Goal: Task Accomplishment & Management: Manage account settings

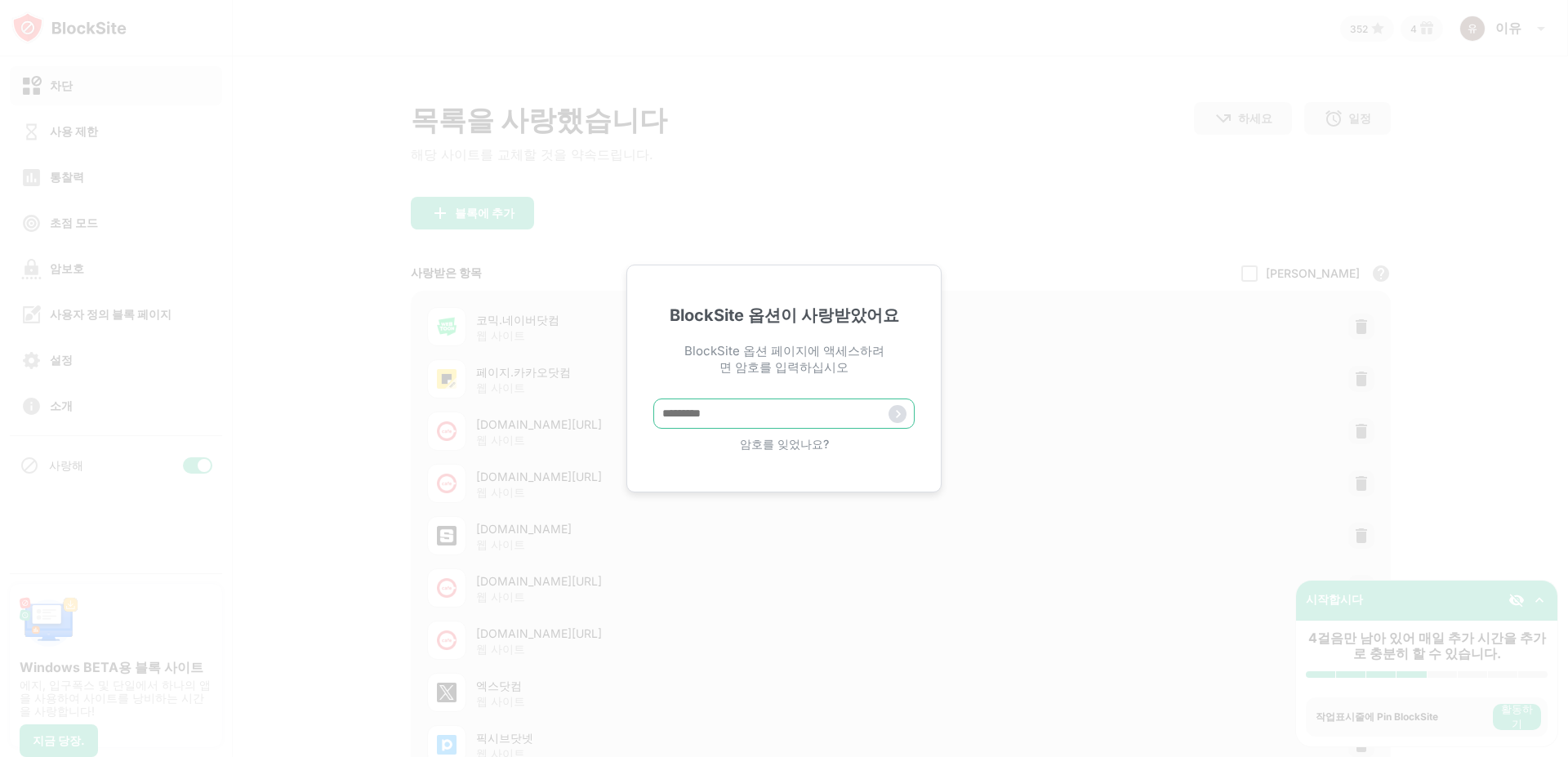
click at [764, 418] on input "text" at bounding box center [784, 414] width 262 height 30
paste input "*****"
type input "*****"
click at [898, 422] on img at bounding box center [897, 414] width 18 height 18
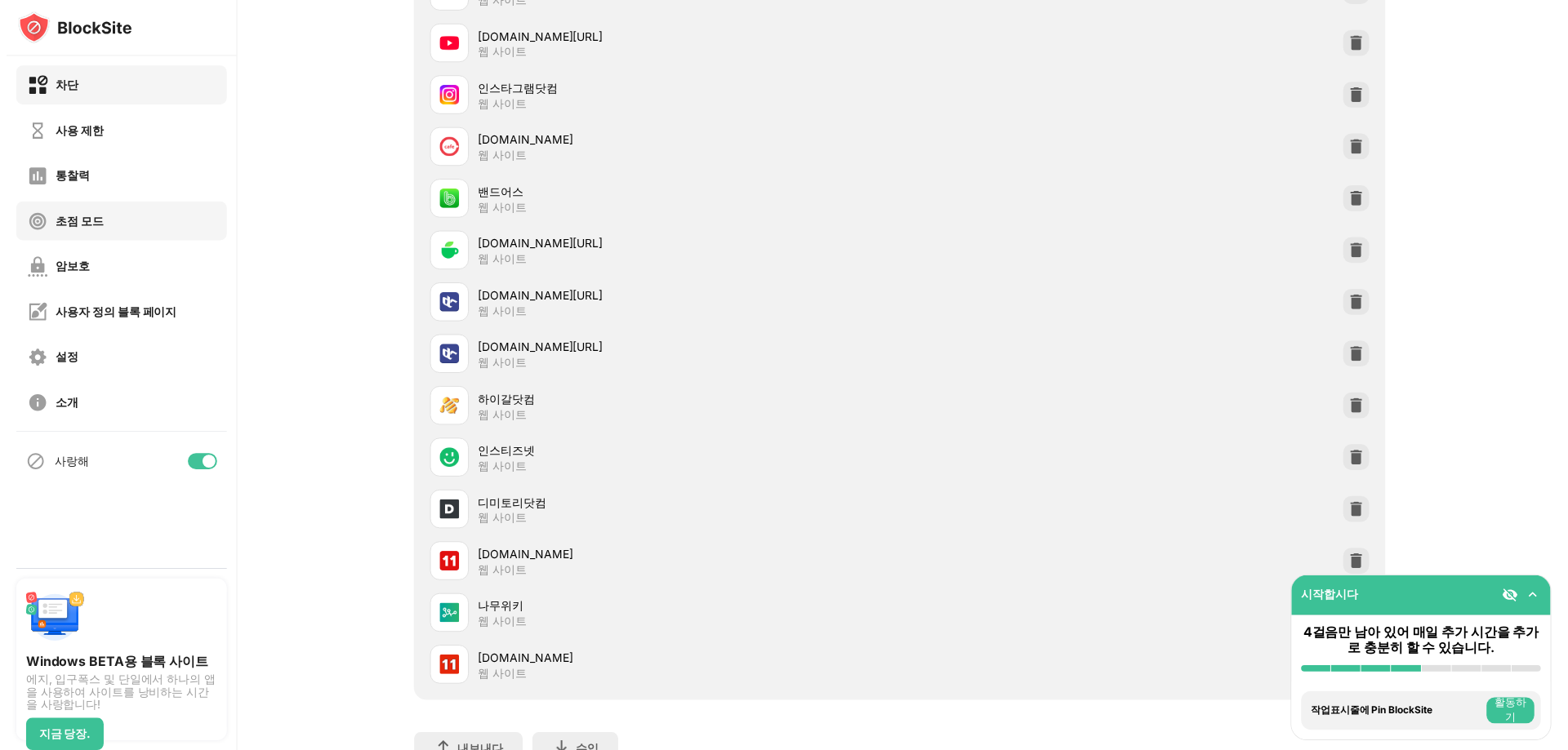
scroll to position [1833, 0]
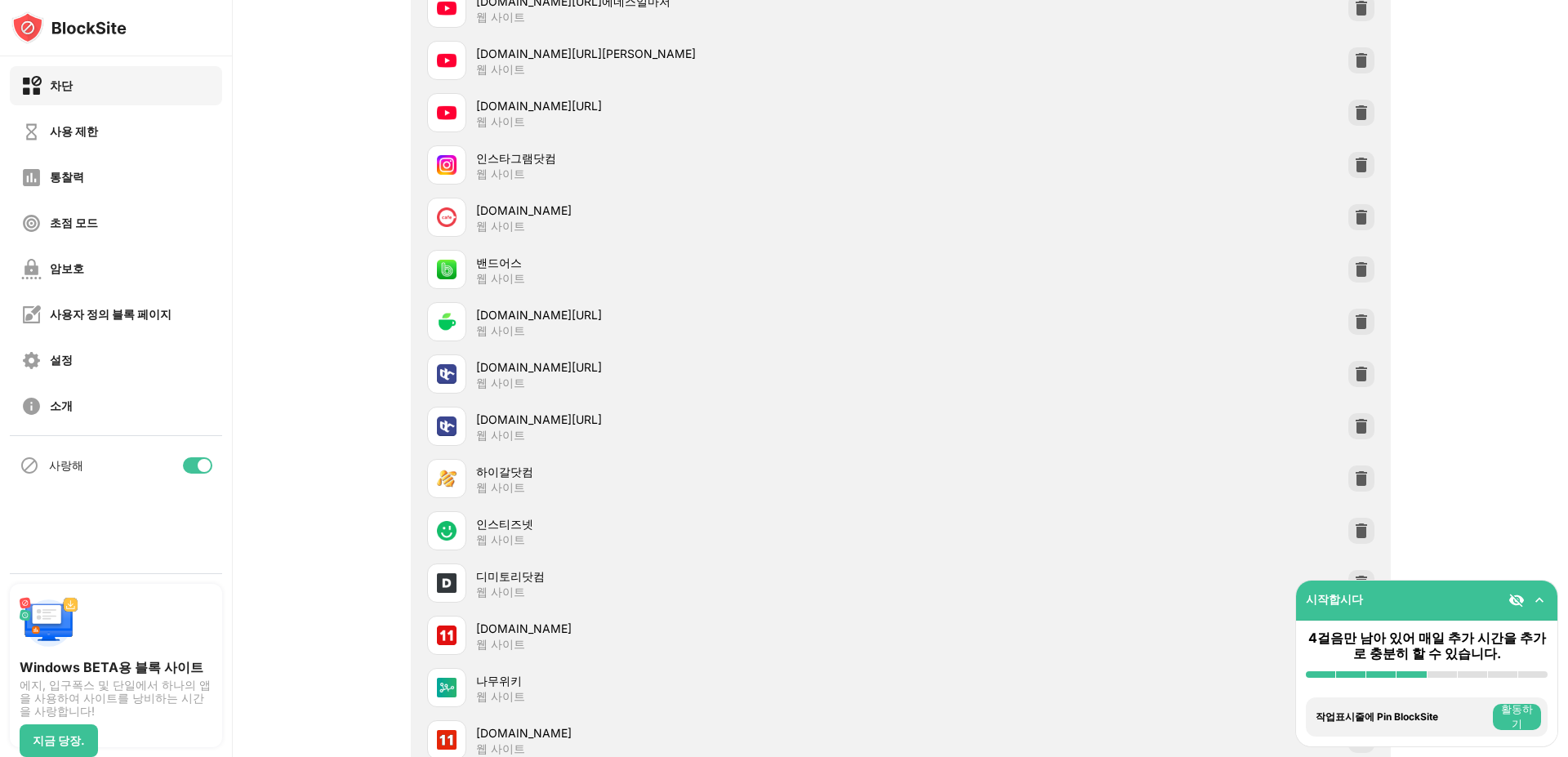
click at [183, 465] on div at bounding box center [198, 465] width 29 height 16
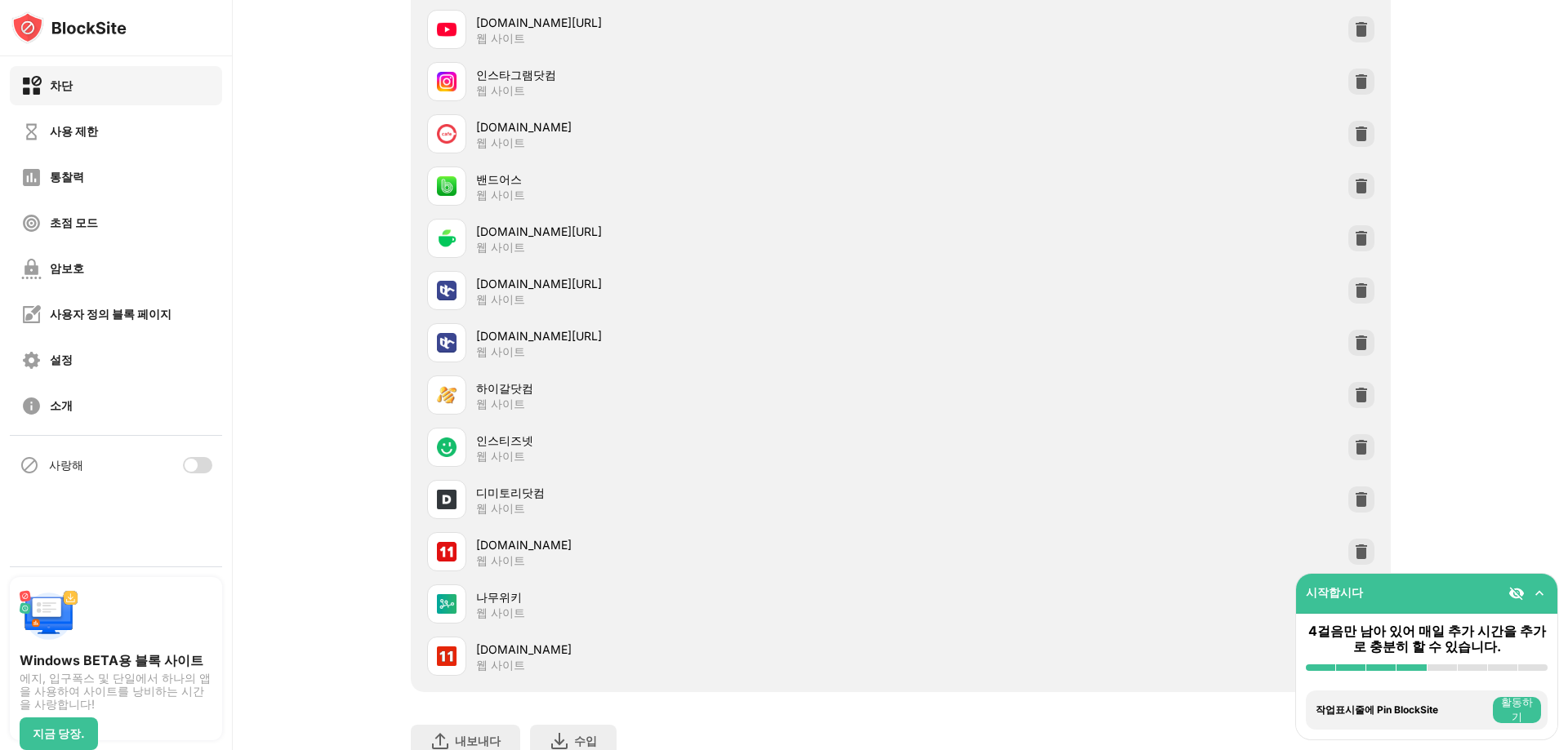
scroll to position [2003, 0]
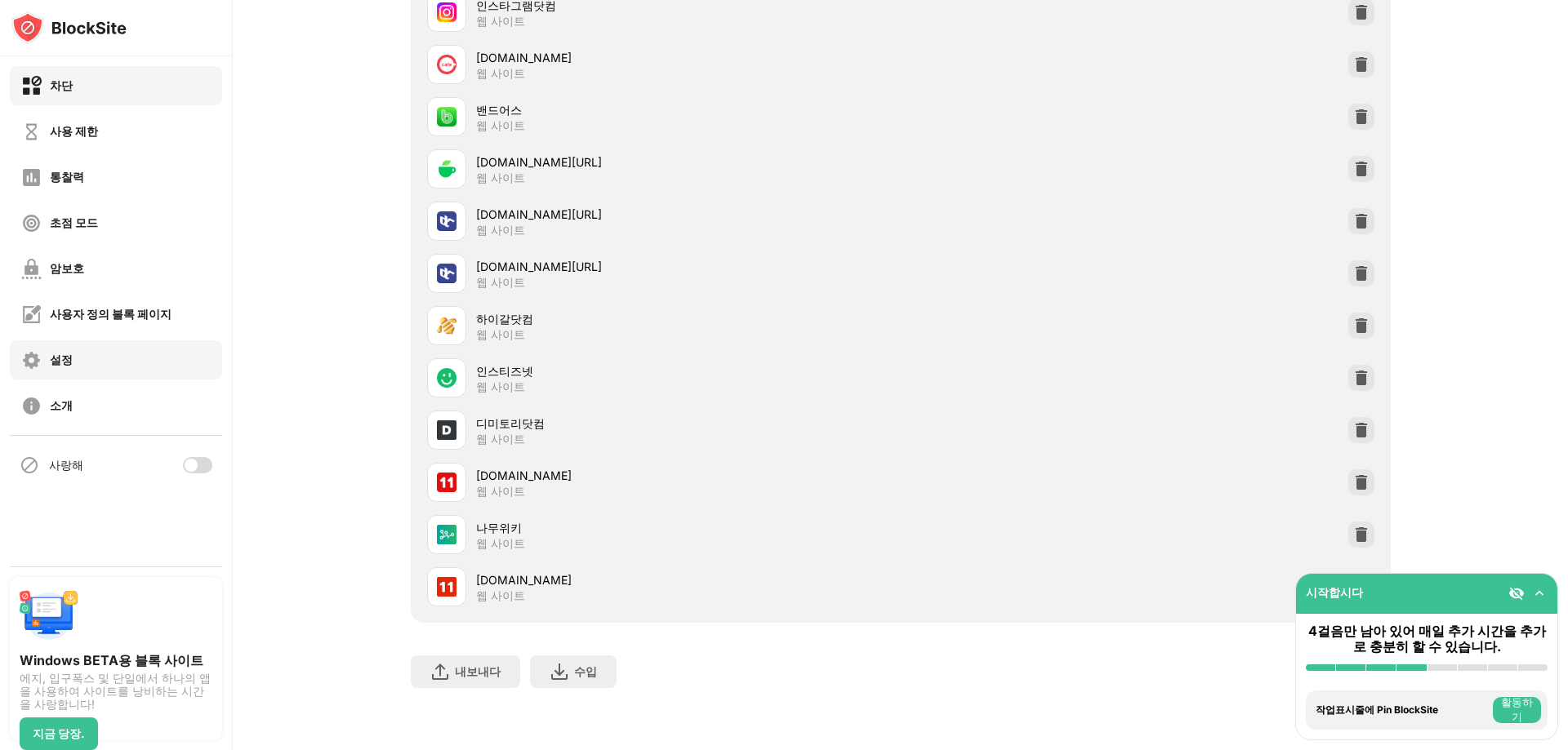
click at [74, 365] on div "설정" at bounding box center [115, 359] width 213 height 39
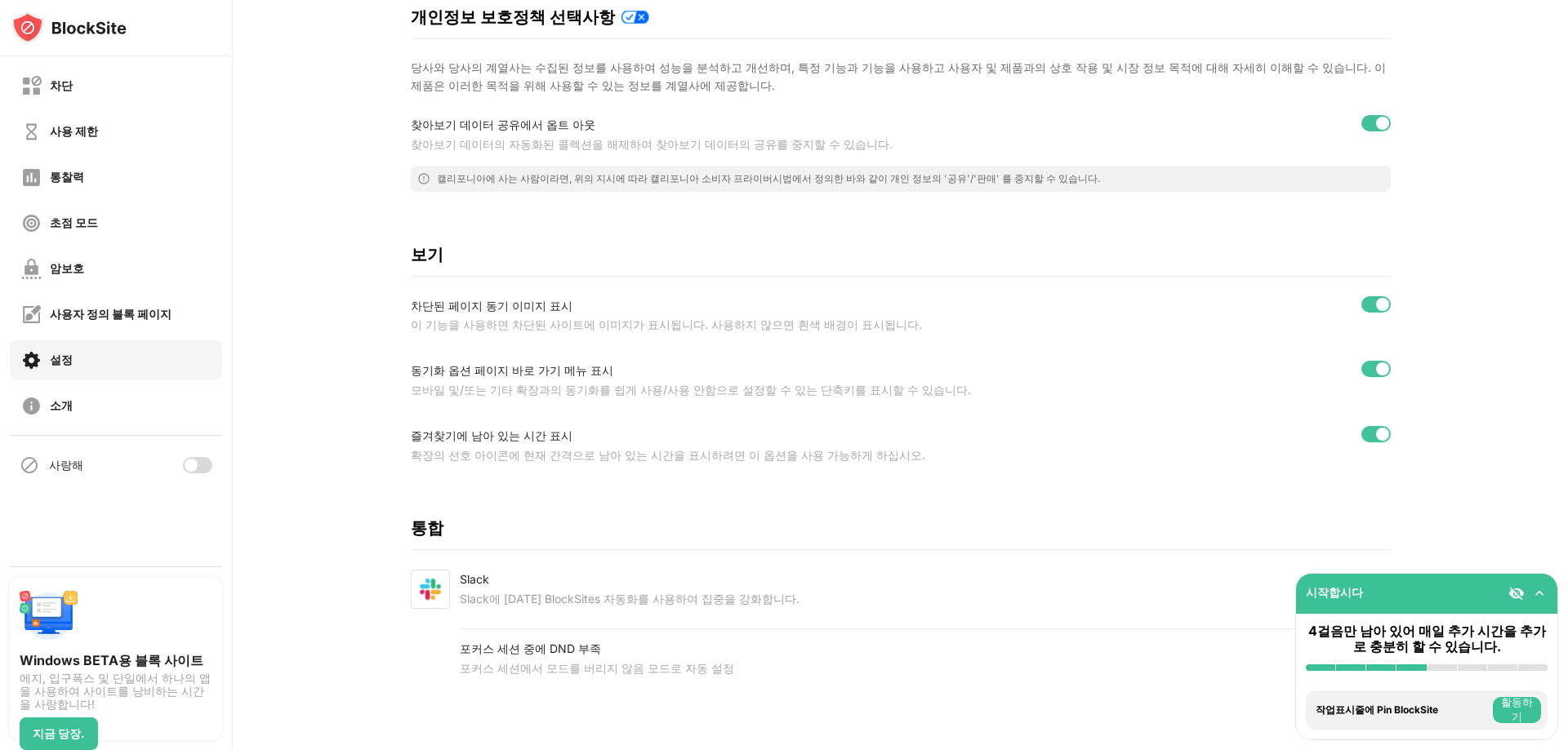
scroll to position [343, 0]
click at [617, 383] on font "모바일 및/또는 기타 확장의 이야기를 쉽게 사용/사용하는 접근 가능한 확장을 표시할 수 있습니다." at bounding box center [659, 389] width 496 height 14
click at [622, 448] on font "확장을 선호하는 아이콘에 현재 남아있는 시간을 선택하려면 옵션을 사용 가능하게 하십시오." at bounding box center [646, 454] width 471 height 14
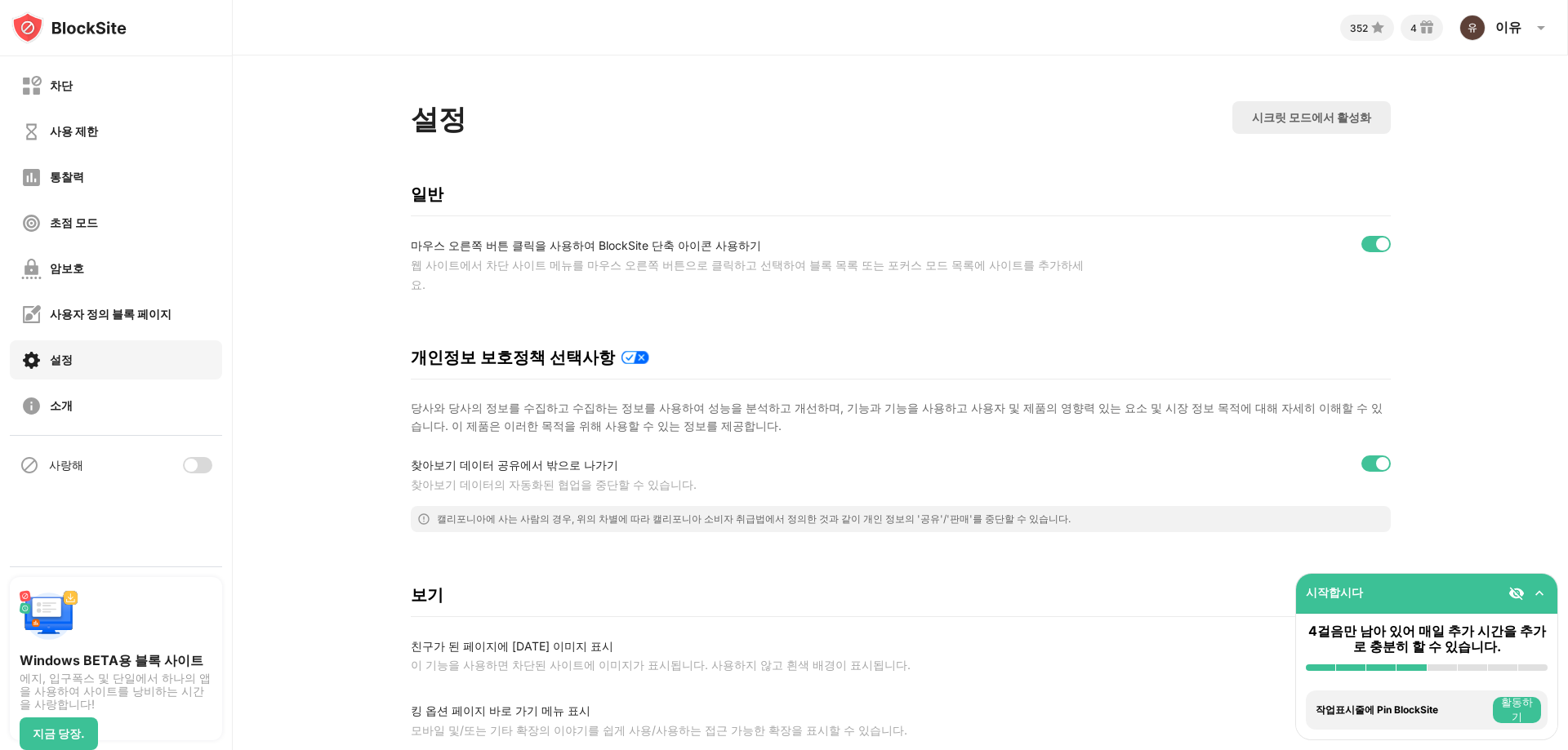
scroll to position [0, 0]
click at [112, 498] on div "차단 사용 제한 통찰력 초점 모드 암보호 사용자 정의 블록 페이지 설정 소개 사랑해" at bounding box center [115, 312] width 232 height 510
click at [610, 264] on font "웹 사이트에서 차단 사이트 메뉴를 마우스 오른쪽 버튼으로 클릭하고 선택하여 블록 목록 또는 포커스 모드 목록에 사이트를 추가하세요." at bounding box center [748, 275] width 673 height 33
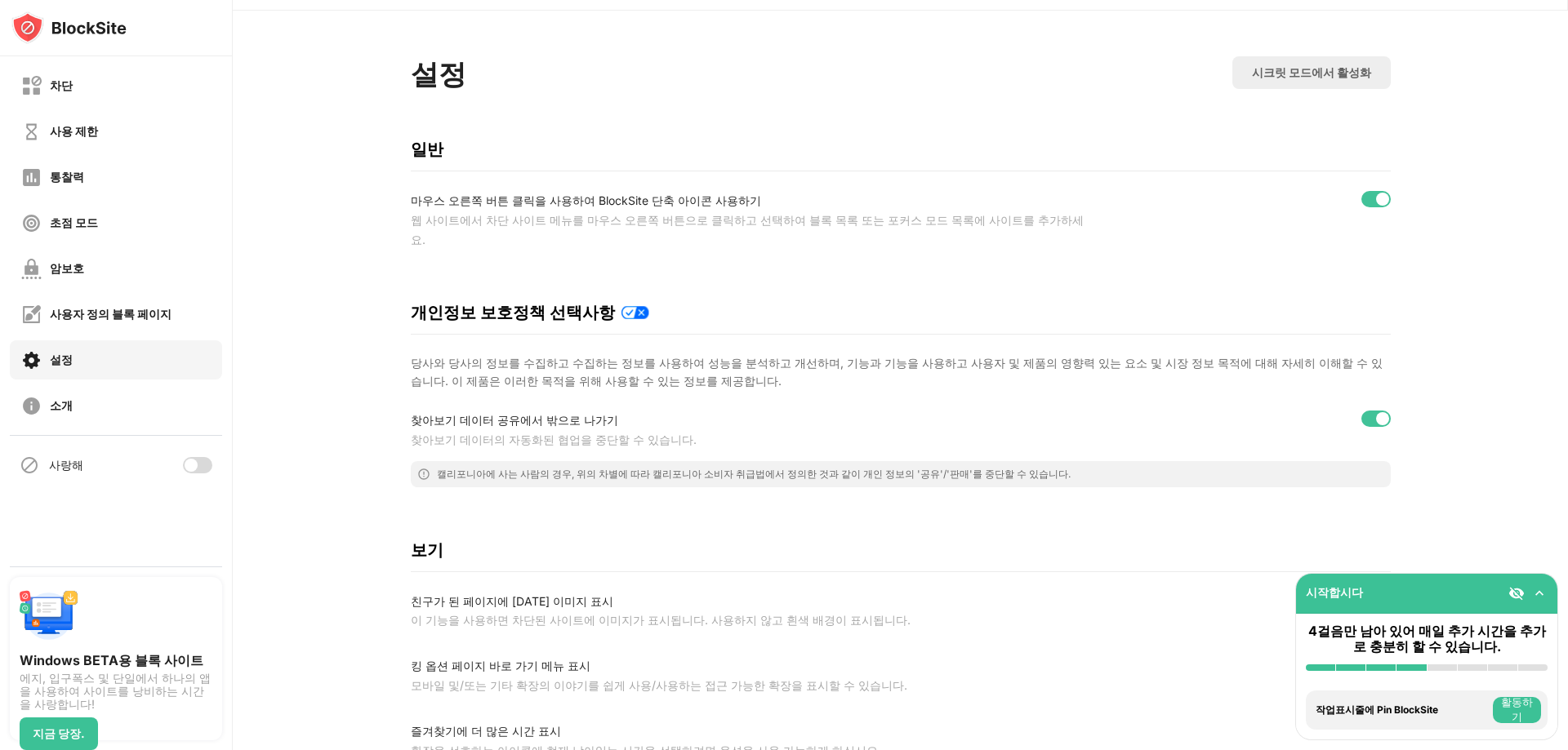
scroll to position [16, 0]
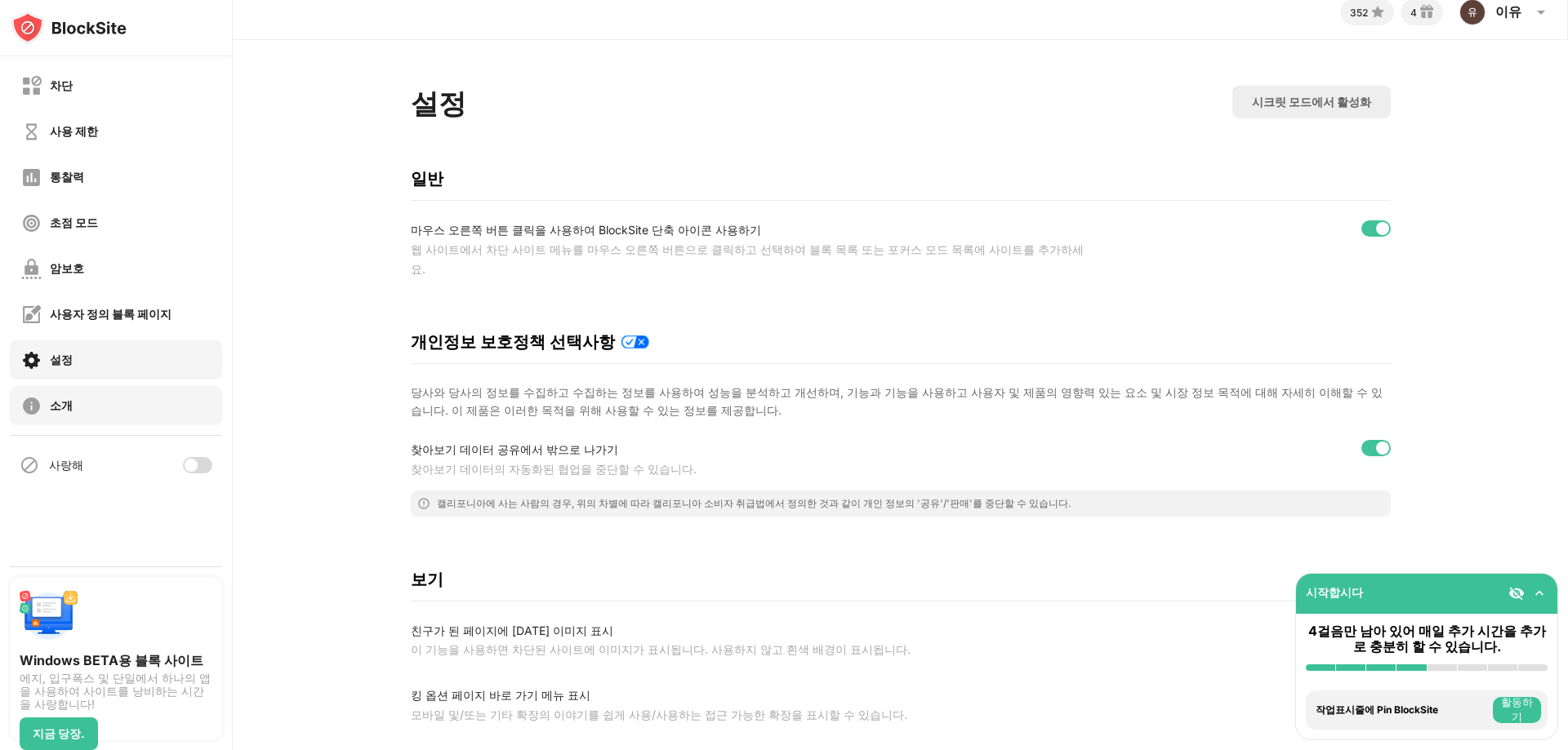
click at [114, 413] on div "소개" at bounding box center [115, 405] width 213 height 39
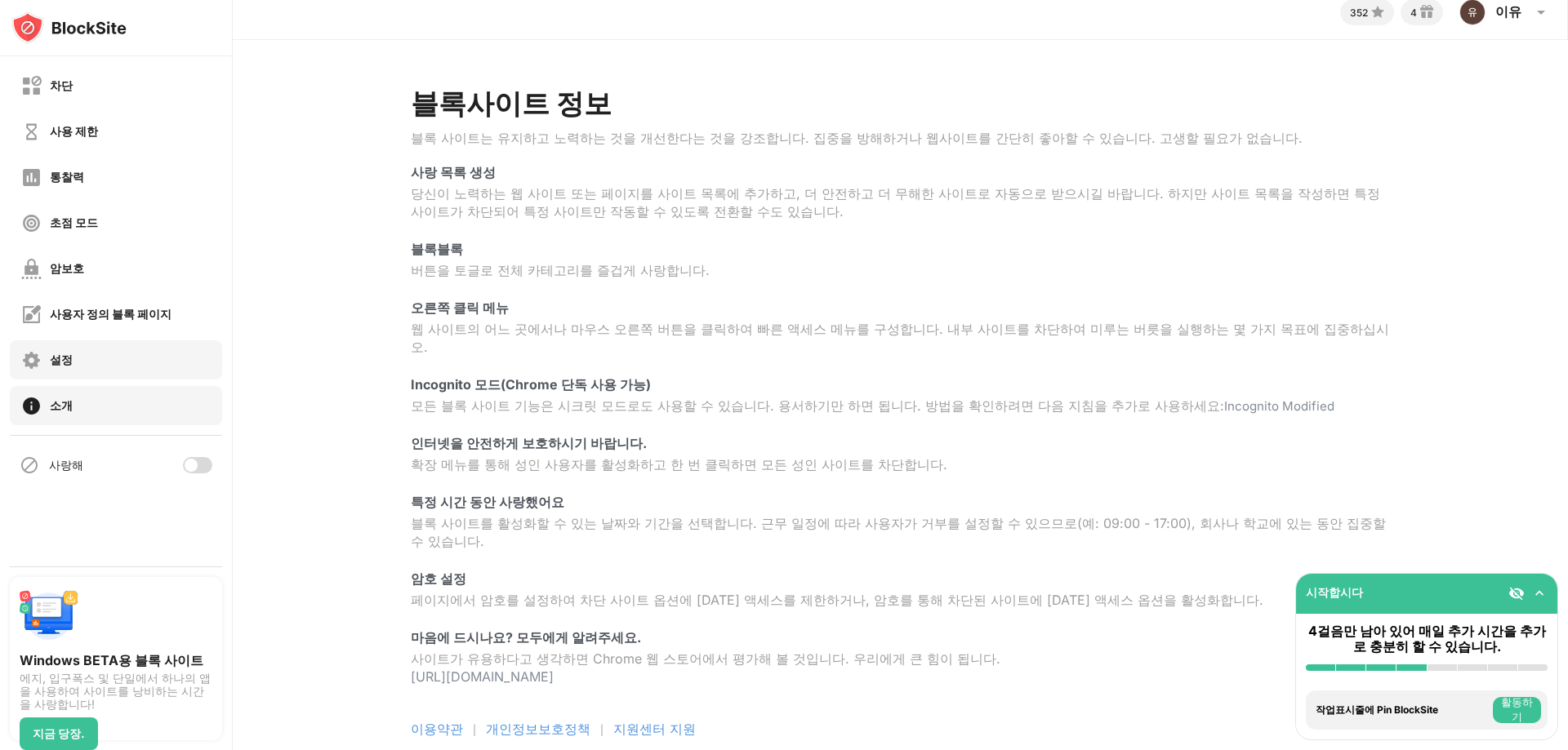
click at [88, 346] on div "설정" at bounding box center [115, 359] width 213 height 39
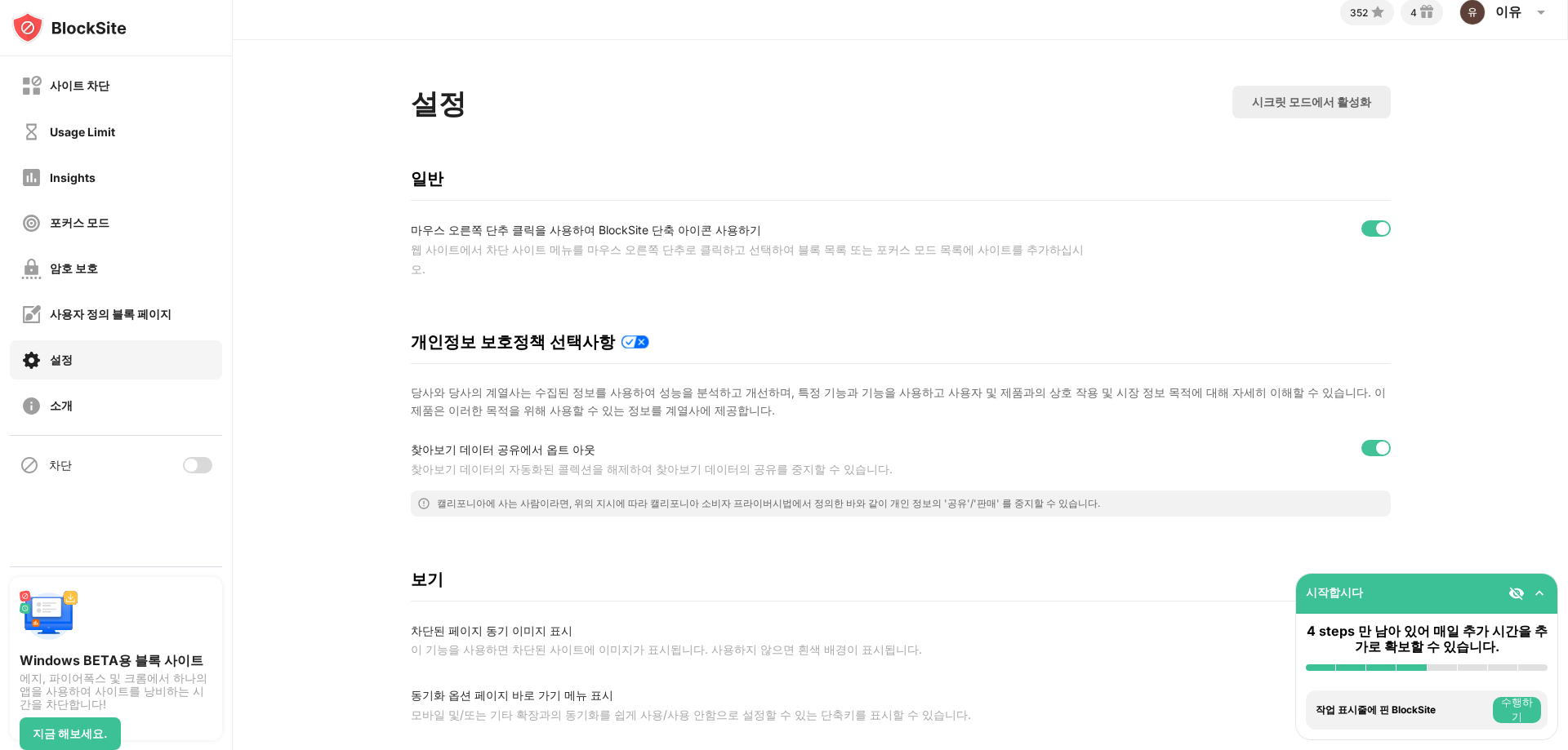
click at [883, 111] on div "설정 시크릿 모드에서 활성화" at bounding box center [901, 108] width 980 height 44
click at [74, 530] on div "사이트 차단 Usage Limit Insights 포커스 모드 암호 보호 사용자 정의 블록 페이지 설정 소개 차단" at bounding box center [115, 312] width 232 height 510
click at [205, 471] on div at bounding box center [198, 465] width 29 height 16
click at [194, 466] on div at bounding box center [198, 465] width 29 height 16
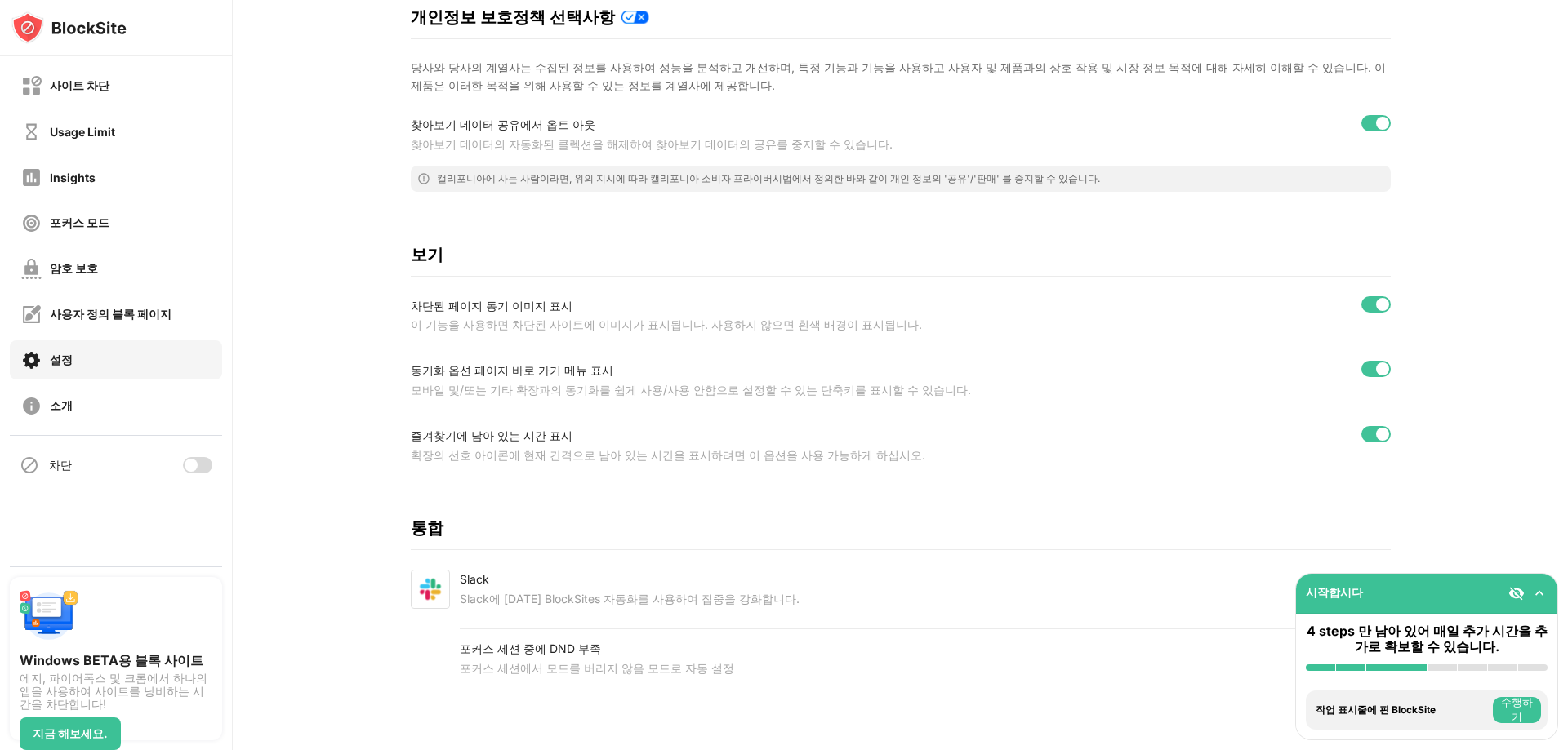
scroll to position [343, 0]
drag, startPoint x: 959, startPoint y: 367, endPoint x: 1270, endPoint y: 439, distance: 319.2
click at [1243, 466] on div "설정 시크릿 모드에서 활성화 일반 마우스 오른쪽 단추 클릭을 사용하여 BlockSite 단축 아이콘 사용하기 웹 사이트에서 차단 사이트 메뉴를…" at bounding box center [901, 232] width 980 height 944
click at [1376, 363] on div at bounding box center [1383, 369] width 13 height 13
click at [1370, 361] on div at bounding box center [1376, 368] width 29 height 16
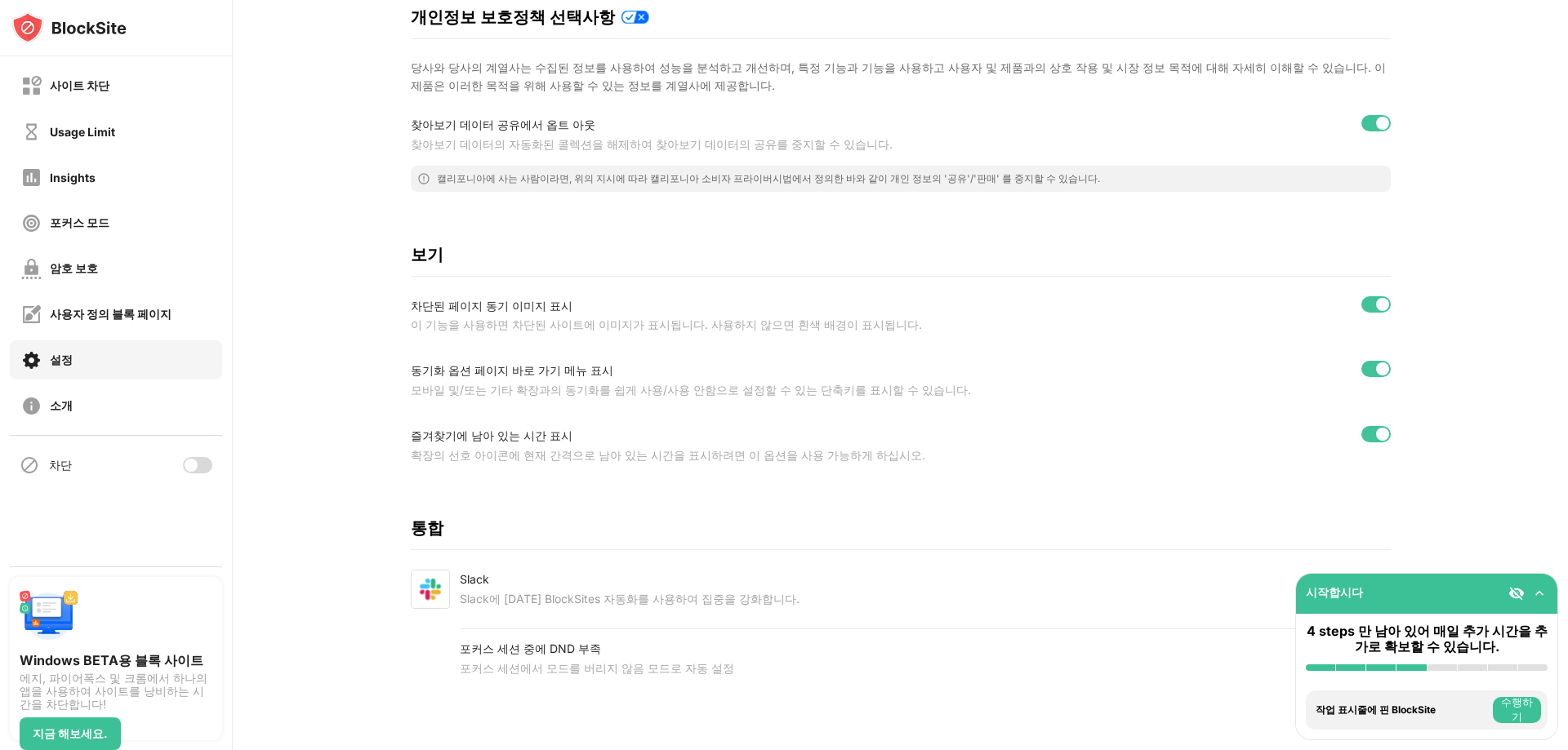
click at [647, 572] on div "Slack" at bounding box center [629, 579] width 339 height 20
click at [656, 591] on div "Slack에 [DATE] BlockSites 자동화를 사용하여 집중을 강화합니다." at bounding box center [629, 599] width 339 height 20
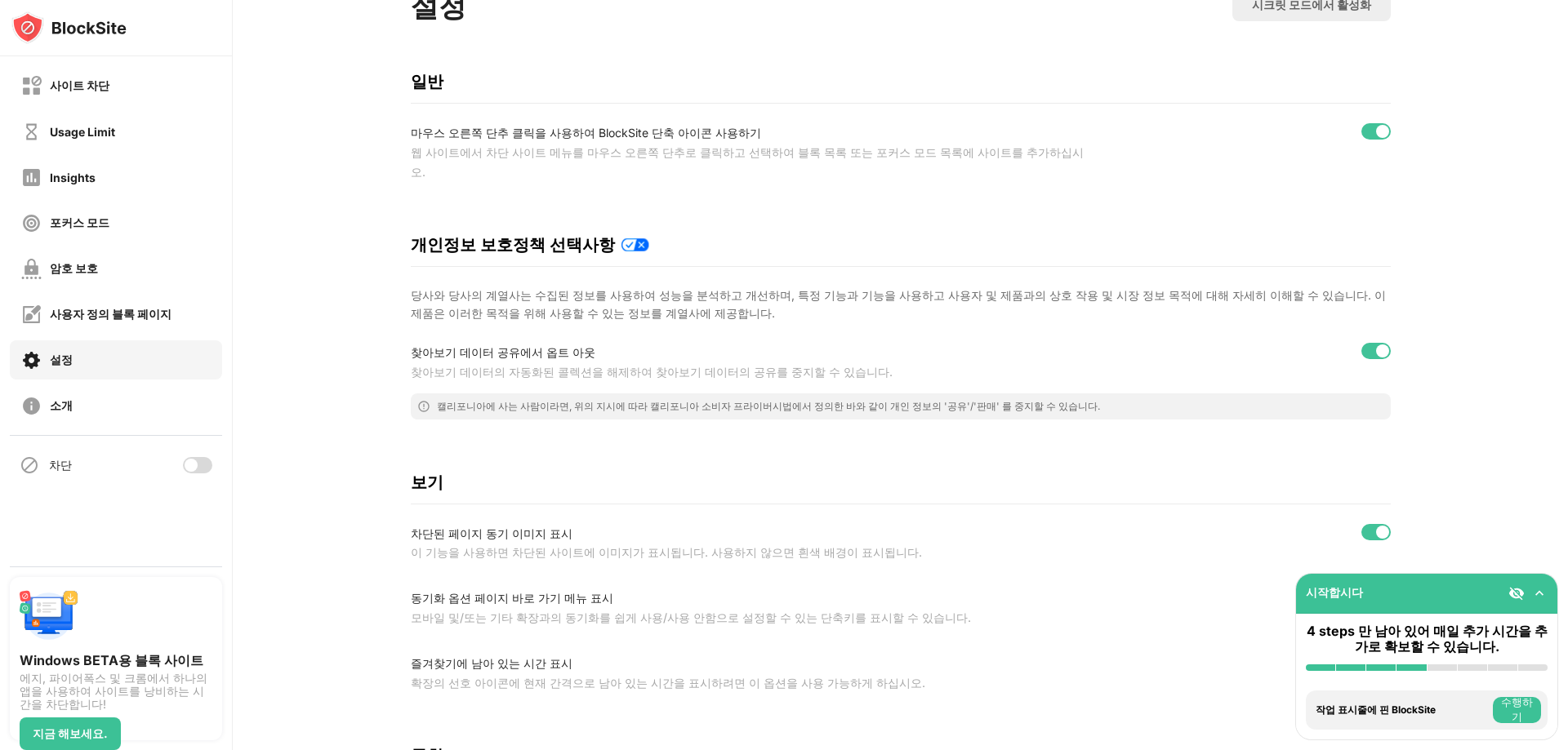
scroll to position [16, 0]
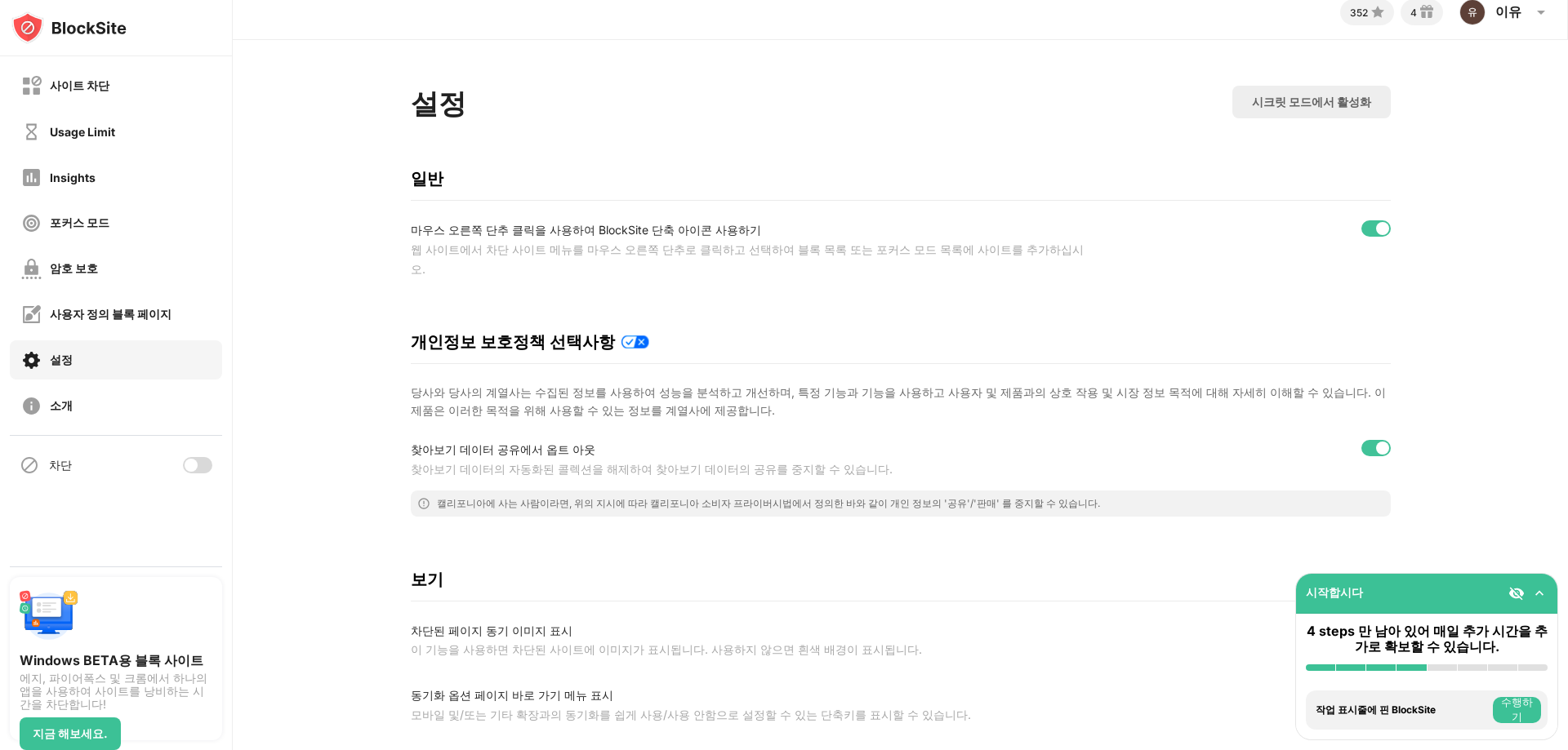
drag, startPoint x: 947, startPoint y: 249, endPoint x: 826, endPoint y: 267, distance: 122.3
click at [826, 267] on div "설정 시크릿 모드에서 활성화 일반 마우스 오른쪽 단추 클릭을 사용하여 BlockSite 단축 아이콘 사용하기 웹 사이트에서 차단 사이트 메뉴를…" at bounding box center [901, 557] width 980 height 944
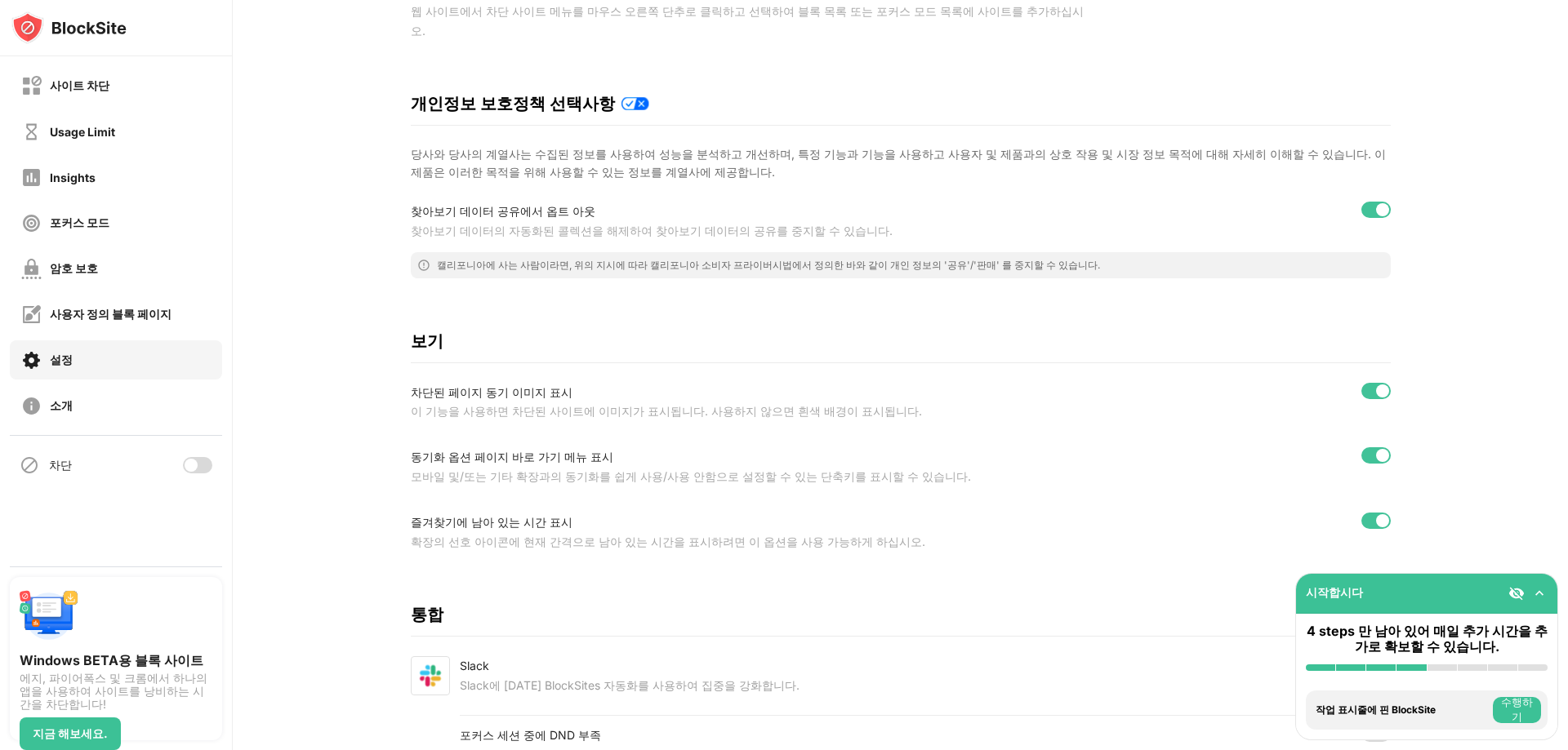
scroll to position [262, 0]
